Goal: Use online tool/utility: Utilize a website feature to perform a specific function

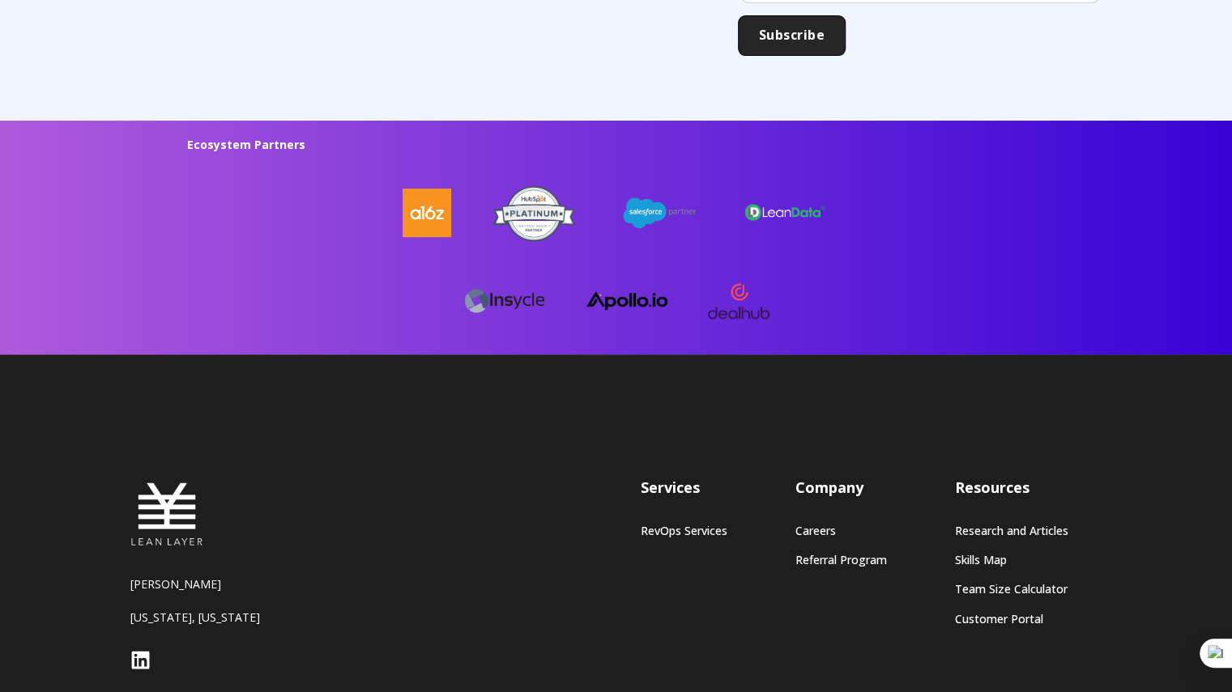
scroll to position [4372, 0]
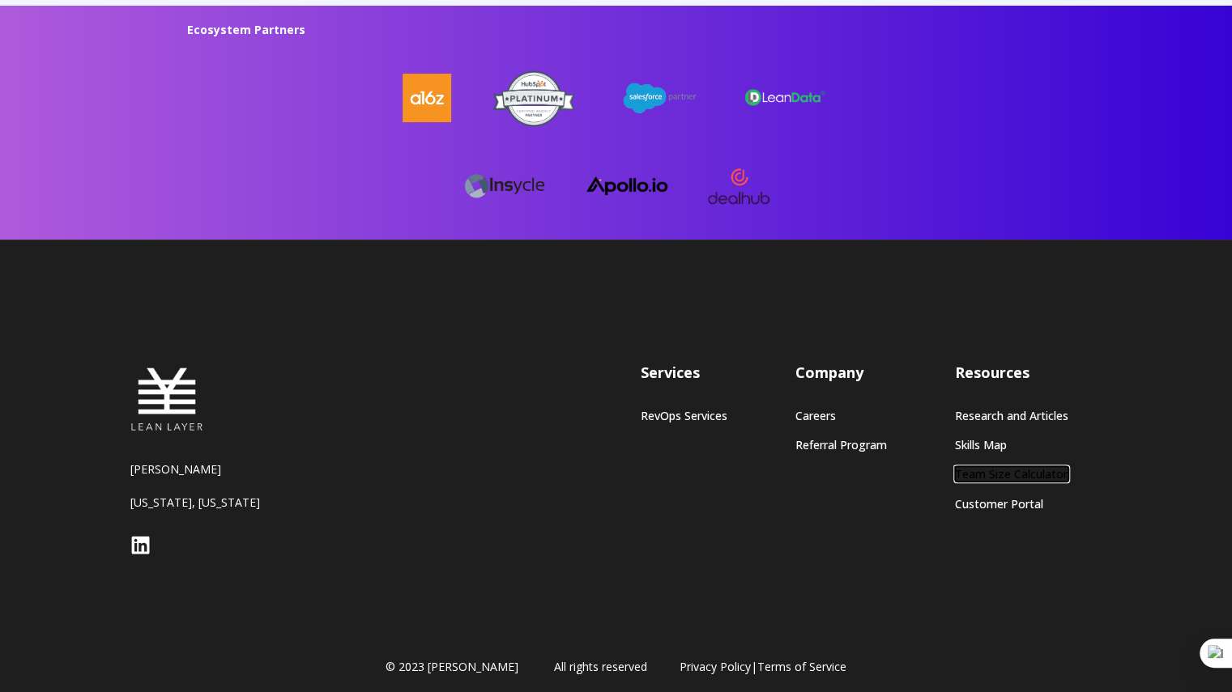
click at [996, 467] on link "Team Size Calculator" at bounding box center [1011, 474] width 113 height 14
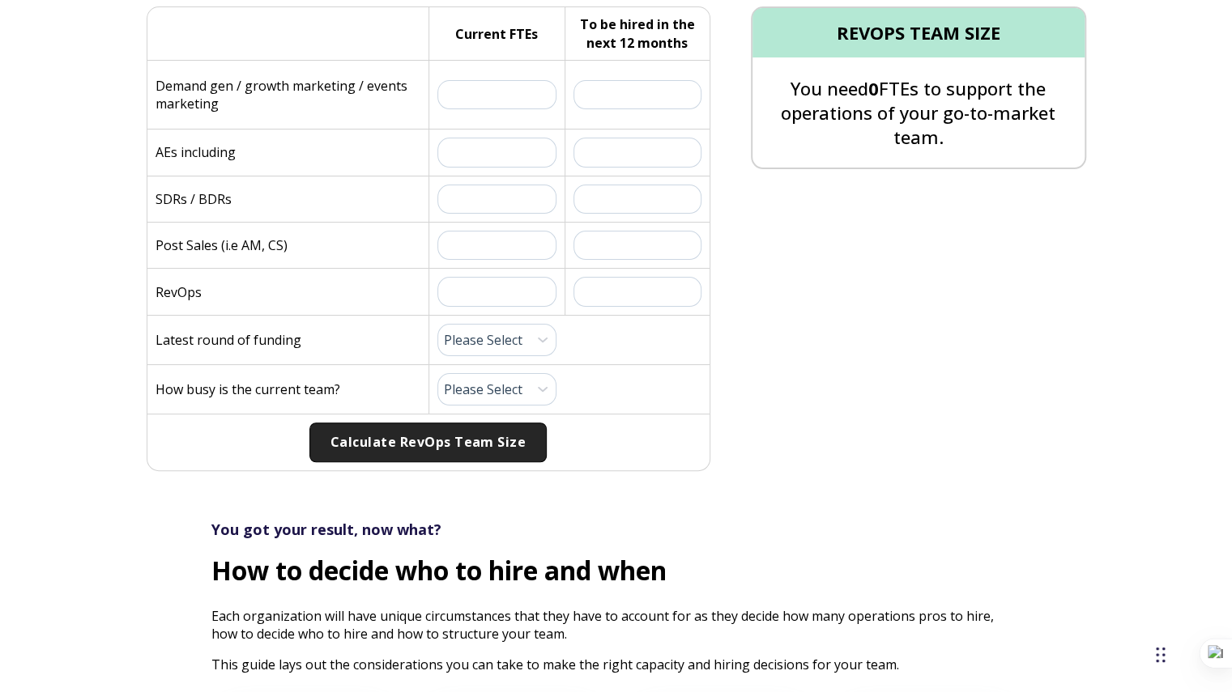
scroll to position [486, 0]
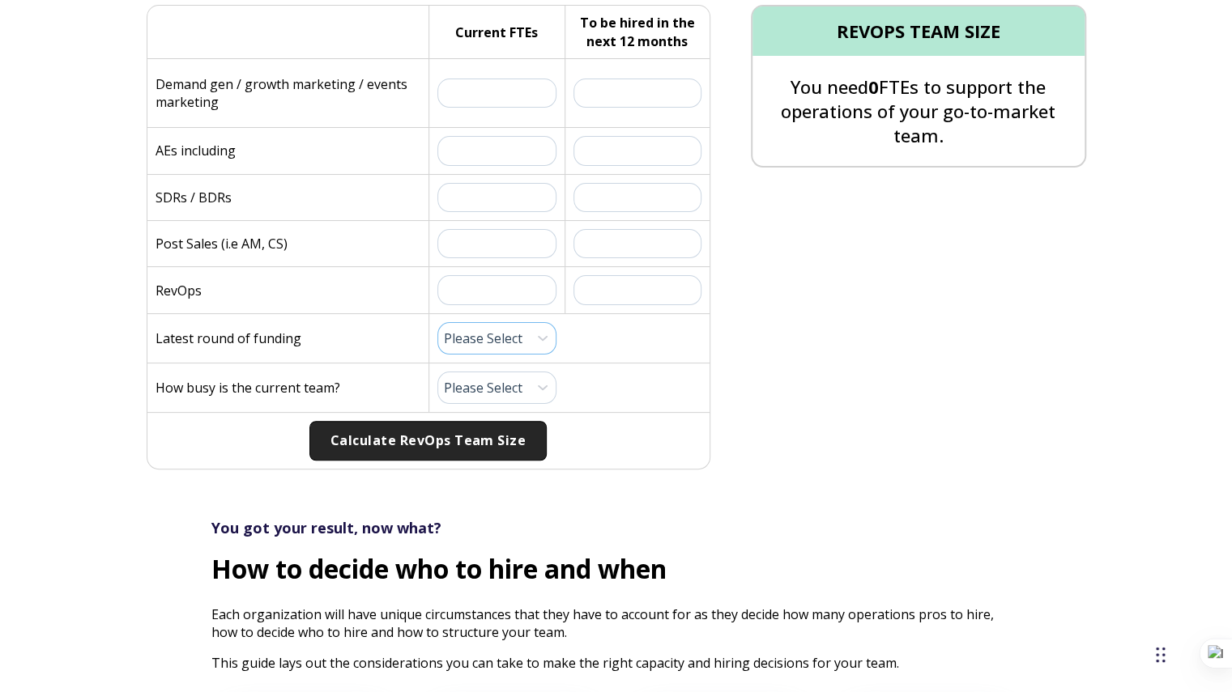
click at [506, 344] on select "Please Select Pre-Seed Seed Series A Series B Series C Late Stage" at bounding box center [497, 338] width 120 height 32
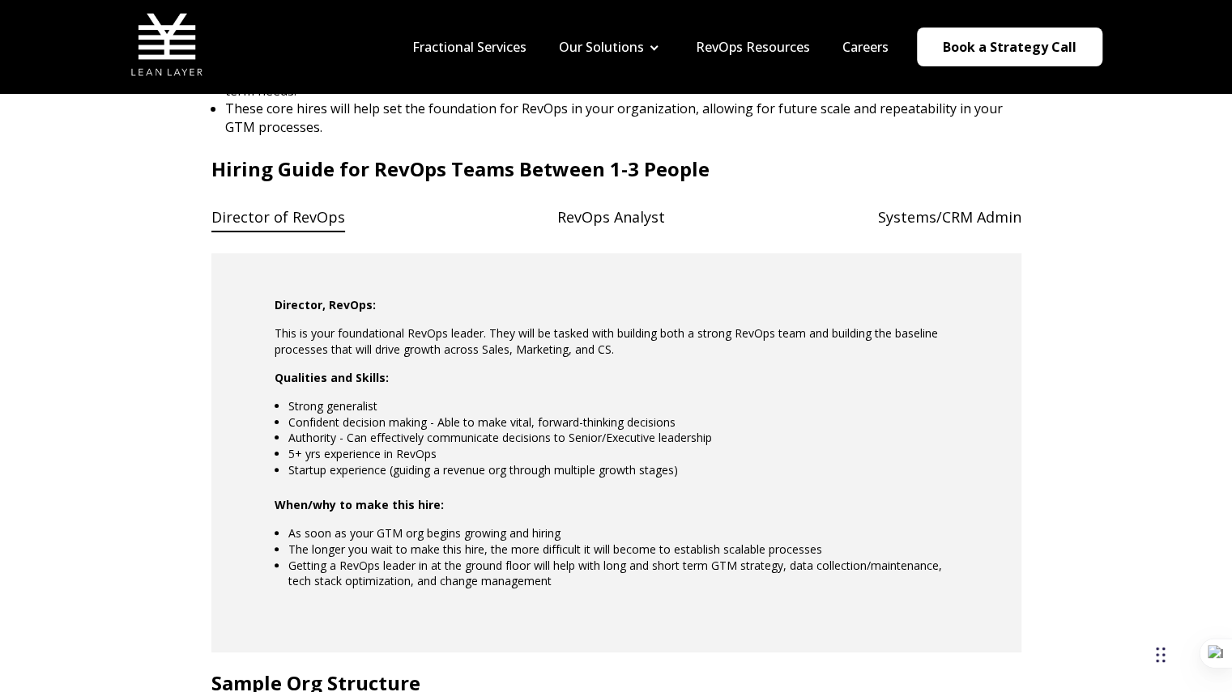
scroll to position [1296, 0]
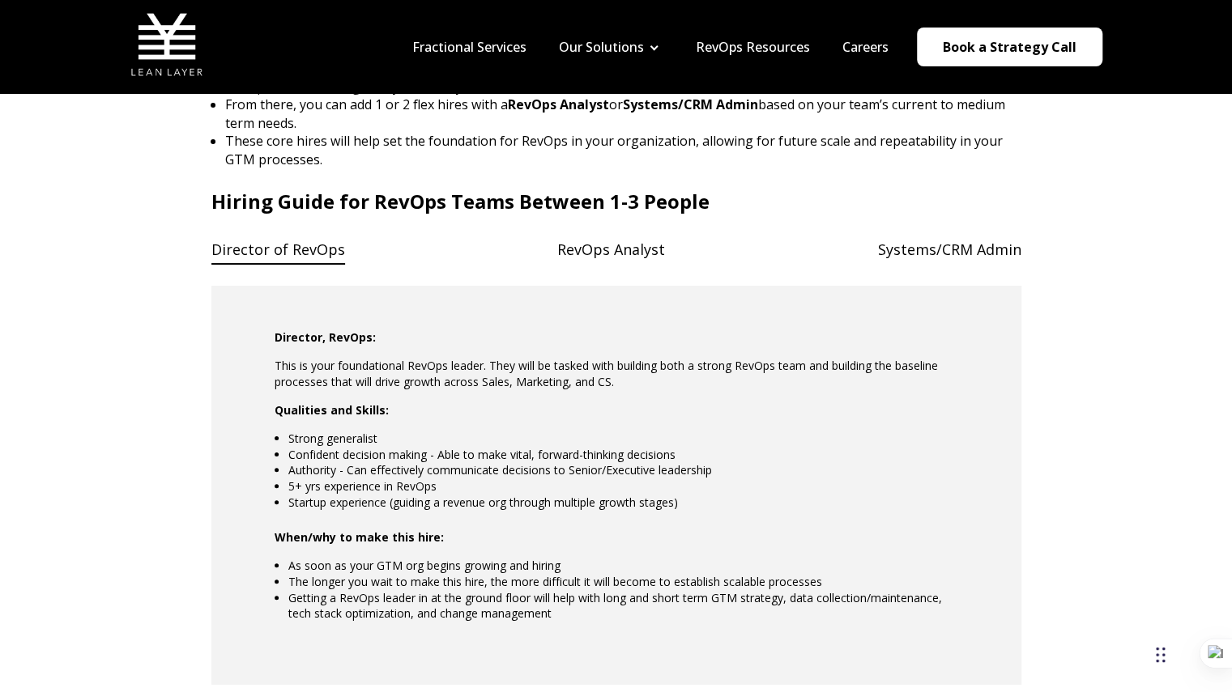
click at [640, 263] on div "Director of RevOps RevOps Analyst Systems/CRM Admin Director, RevOps: This is y…" at bounding box center [616, 459] width 810 height 452
click at [926, 247] on h4 "Systems/CRM Admin" at bounding box center [949, 249] width 143 height 33
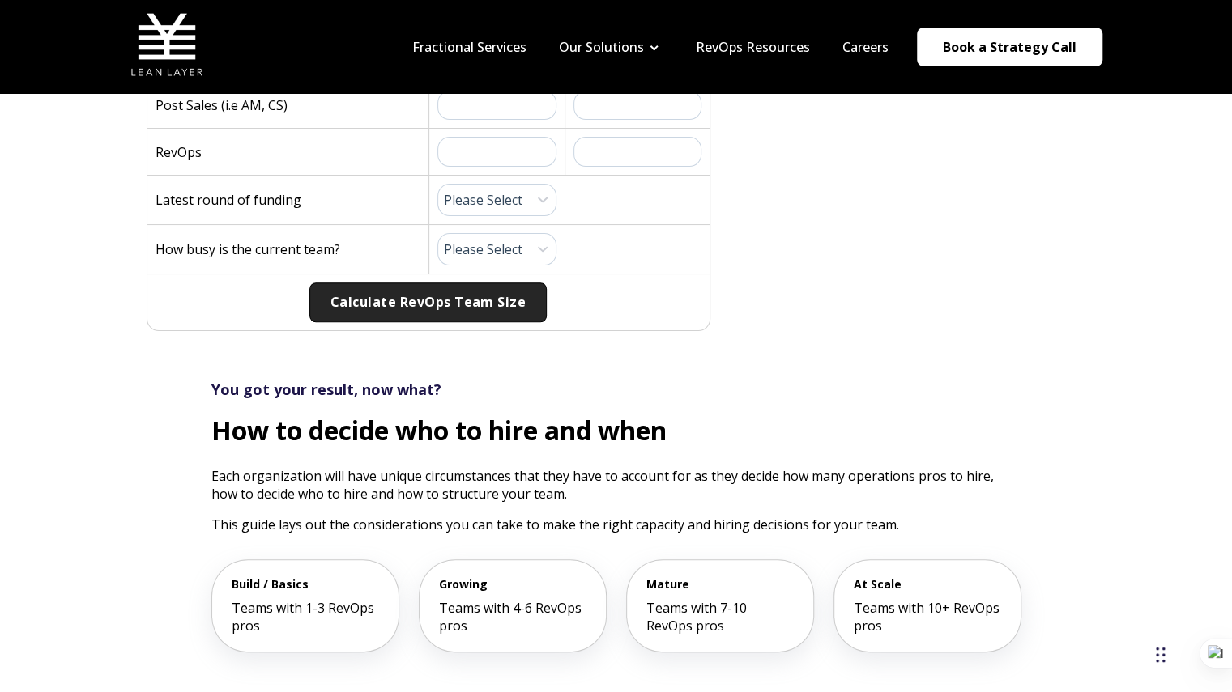
scroll to position [0, 0]
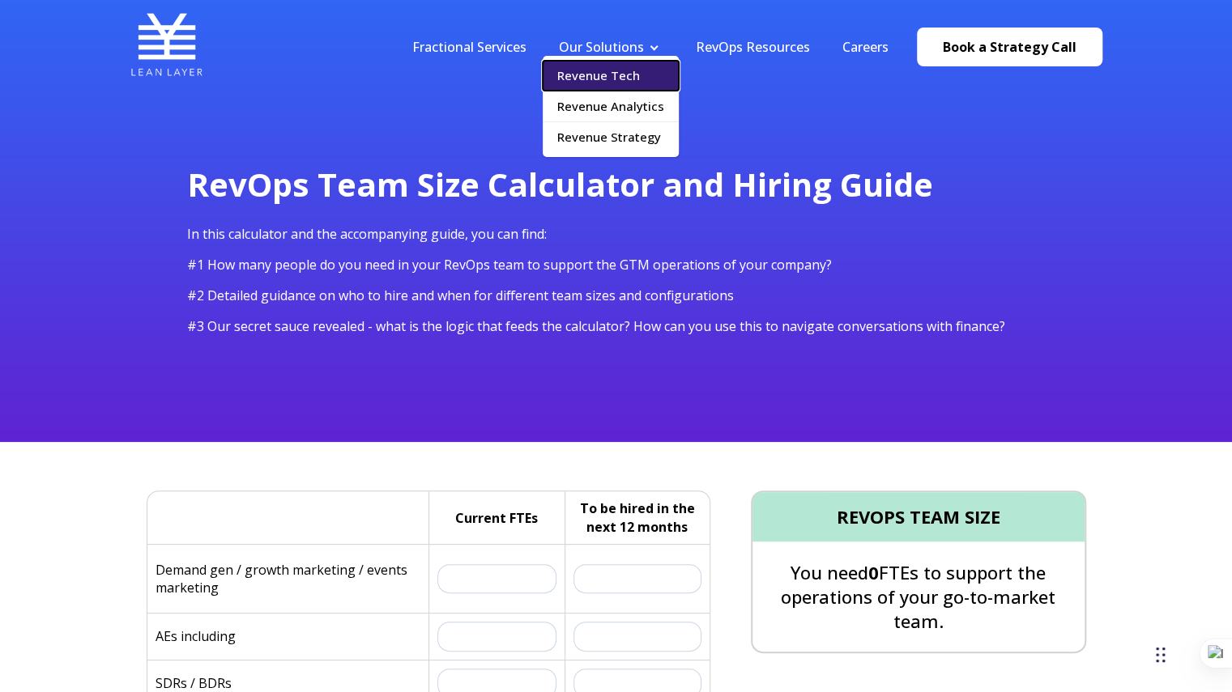
click at [612, 82] on link "Revenue Tech" at bounding box center [611, 76] width 136 height 30
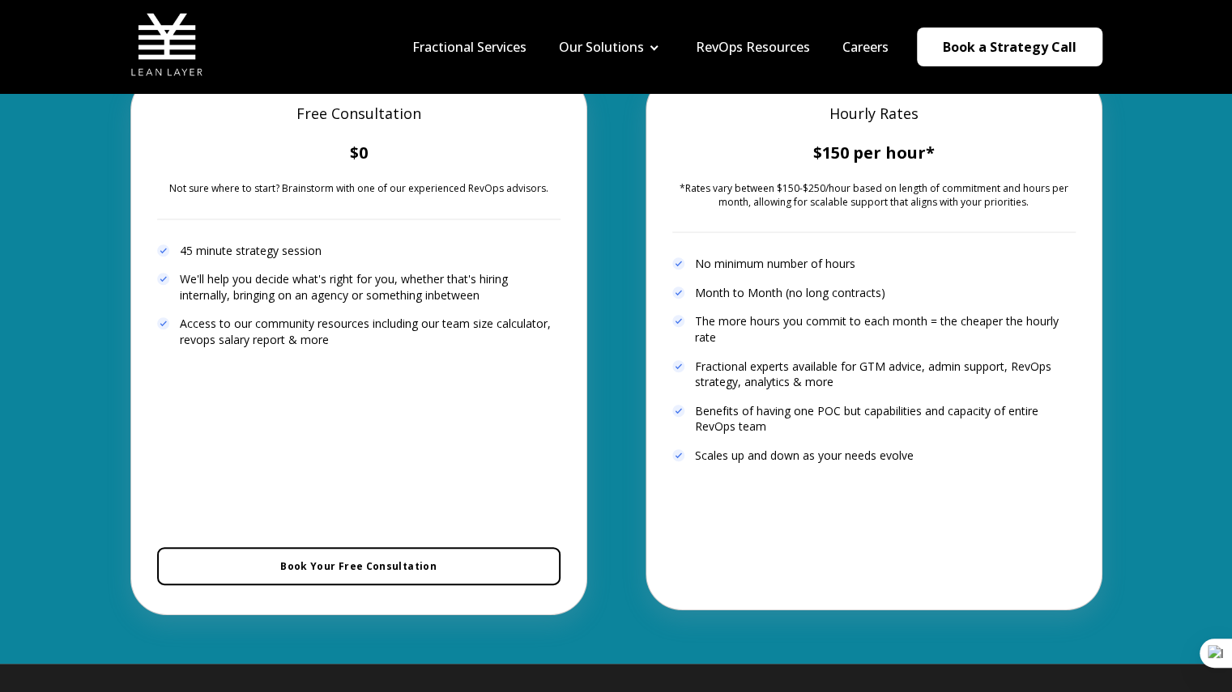
scroll to position [3239, 0]
